Goal: Check status: Check status

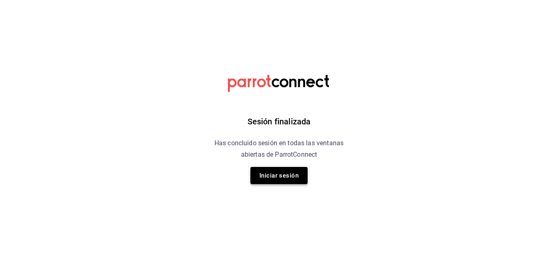
click at [304, 177] on button "Iniciar sesión" at bounding box center [279, 175] width 57 height 17
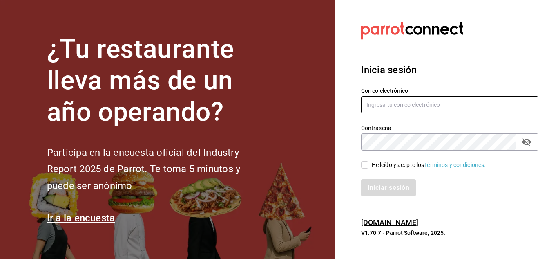
type input "[EMAIL_ADDRESS][DOMAIN_NAME]"
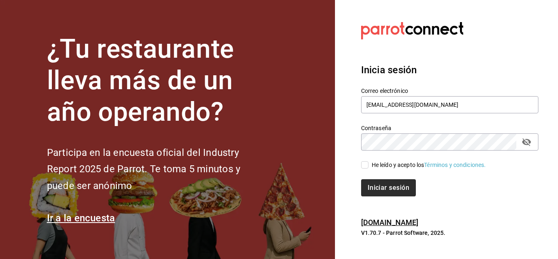
drag, startPoint x: 365, startPoint y: 162, endPoint x: 372, endPoint y: 190, distance: 28.9
click at [366, 168] on input "He leído y acepto los Términos y condiciones." at bounding box center [364, 164] width 7 height 7
checkbox input "true"
click at [372, 190] on button "Iniciar sesión" at bounding box center [389, 187] width 56 height 17
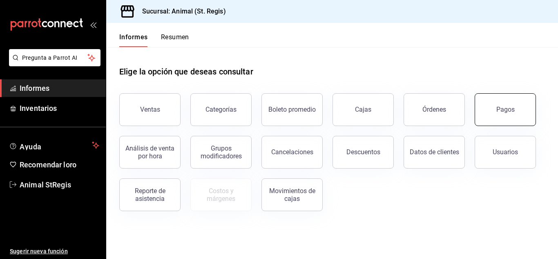
click at [522, 103] on button "Pagos" at bounding box center [505, 109] width 61 height 33
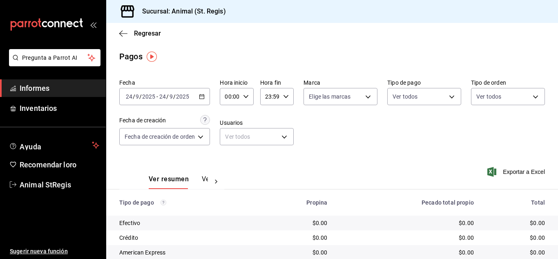
click at [250, 92] on div "00:00 Hora inicio" at bounding box center [237, 96] width 34 height 17
click at [233, 170] on button "07" at bounding box center [229, 173] width 13 height 16
type input "07:00"
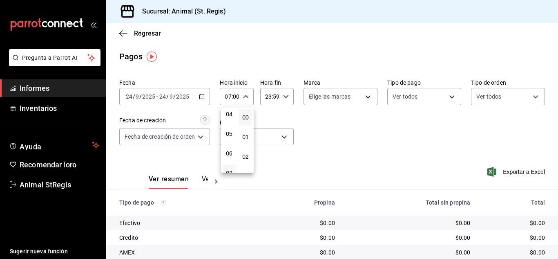
click at [357, 123] on div at bounding box center [279, 129] width 558 height 259
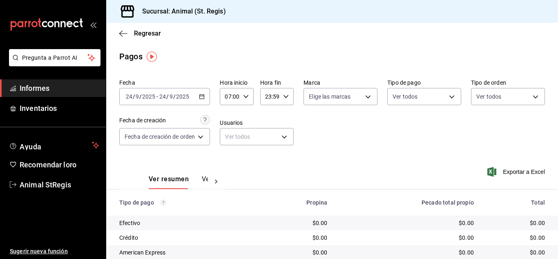
click at [343, 92] on body "Pregunta a Parrot AI Informes Inventarios Ayuda Recomendar loro Animal StRegis …" at bounding box center [279, 129] width 558 height 259
click at [311, 125] on input "checkbox" at bounding box center [311, 128] width 7 height 7
checkbox input "true"
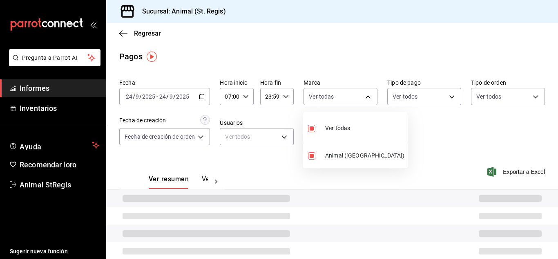
type input "3f39fcdc-c8c4-4fff-883a-47b345d9391c"
checkbox input "true"
click at [388, 131] on div at bounding box center [279, 129] width 558 height 259
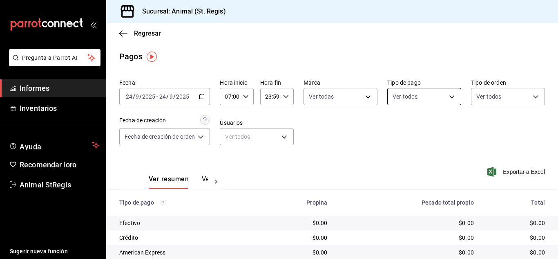
click at [401, 96] on body "Pregunta a Parrot AI Informes Inventarios Ayuda Recomendar loro Animal StRegis …" at bounding box center [279, 129] width 558 height 259
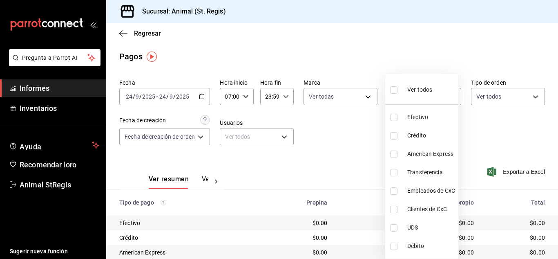
click at [392, 92] on input "checkbox" at bounding box center [393, 89] width 7 height 7
checkbox input "true"
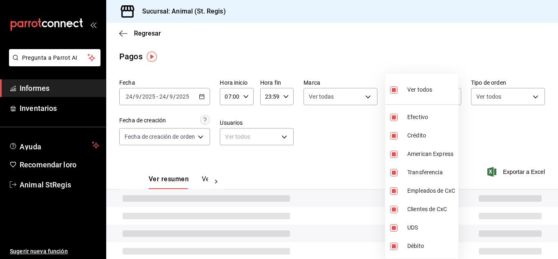
type input "5a0f3365-d715-4940-adc4-656debb7822a,fc07b02b-84a7-4dba-9bff-98bba82b1290,ff2b0…"
checkbox input "true"
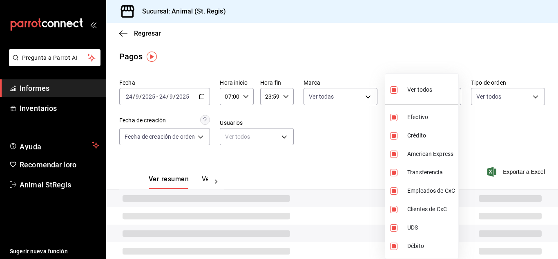
checkbox input "true"
click at [379, 51] on div at bounding box center [279, 129] width 558 height 259
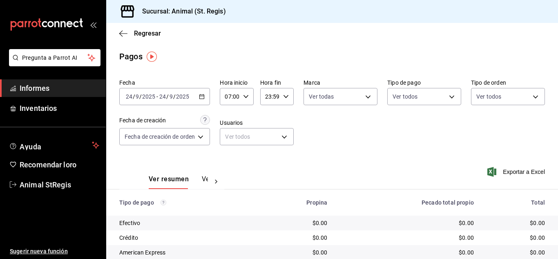
click at [379, 51] on div "Pagos" at bounding box center [332, 56] width 452 height 12
